Goal: Navigation & Orientation: Find specific page/section

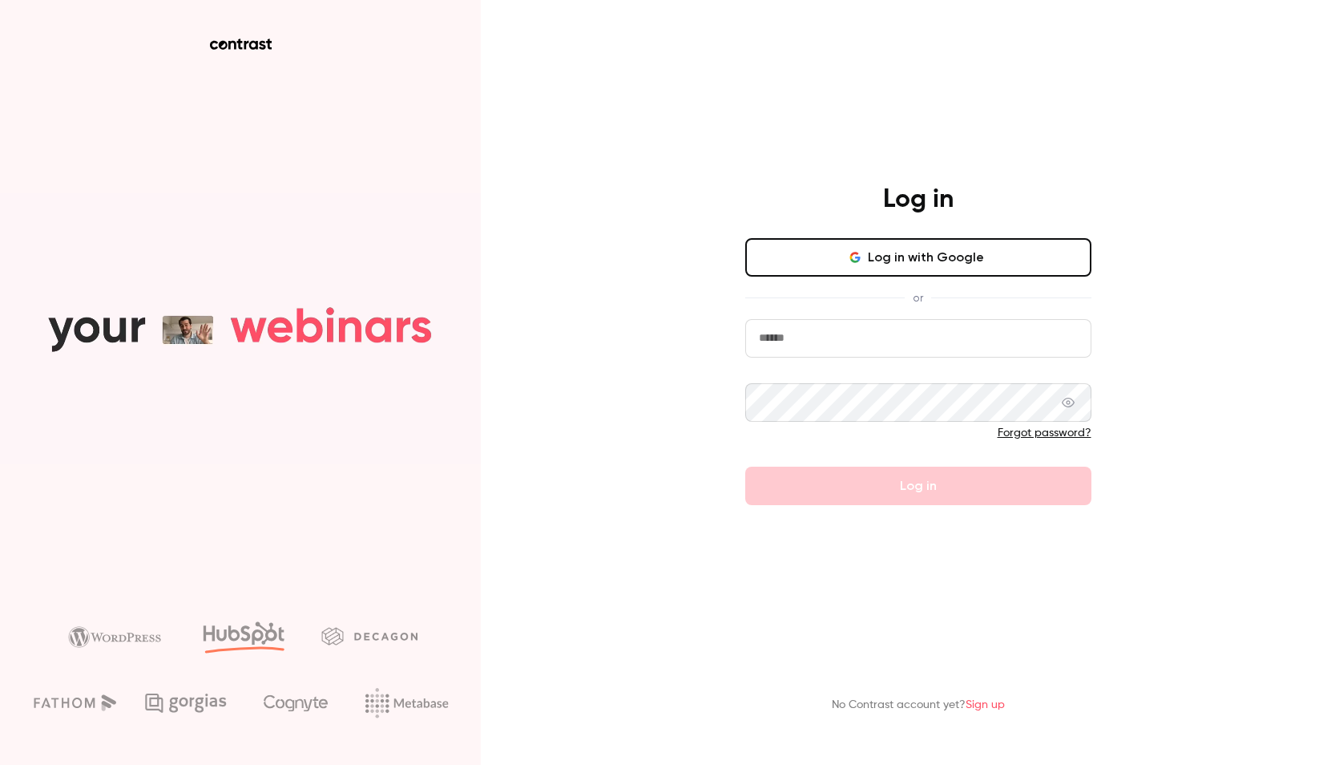
click at [919, 276] on button "Log in with Google" at bounding box center [918, 257] width 346 height 38
